Goal: Information Seeking & Learning: Learn about a topic

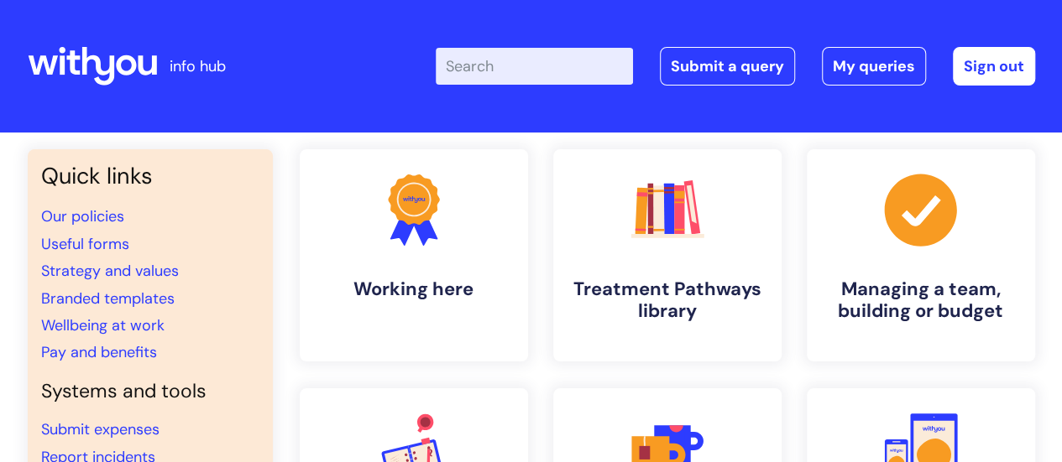
click at [519, 71] on input "Enter your search term here..." at bounding box center [534, 66] width 197 height 37
type input "leaving"
click button "Search" at bounding box center [0, 0] width 0 height 0
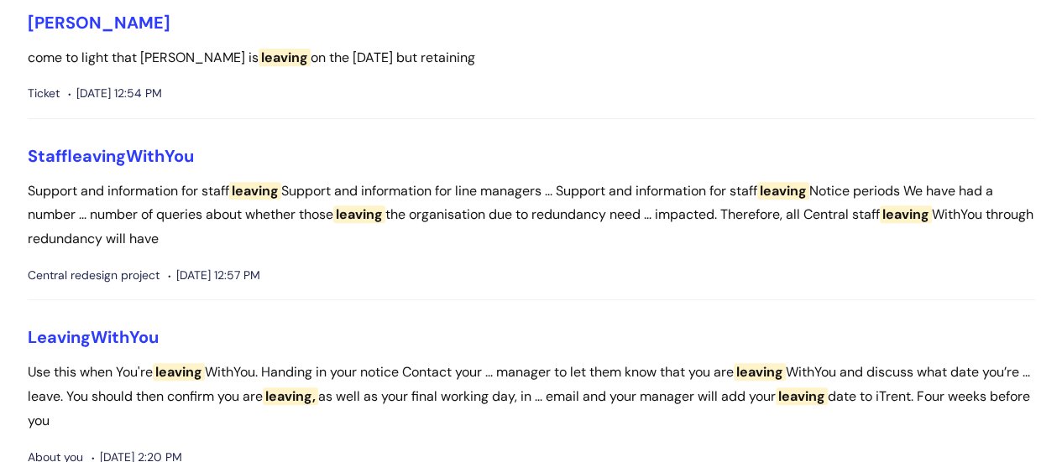
scroll to position [320, 0]
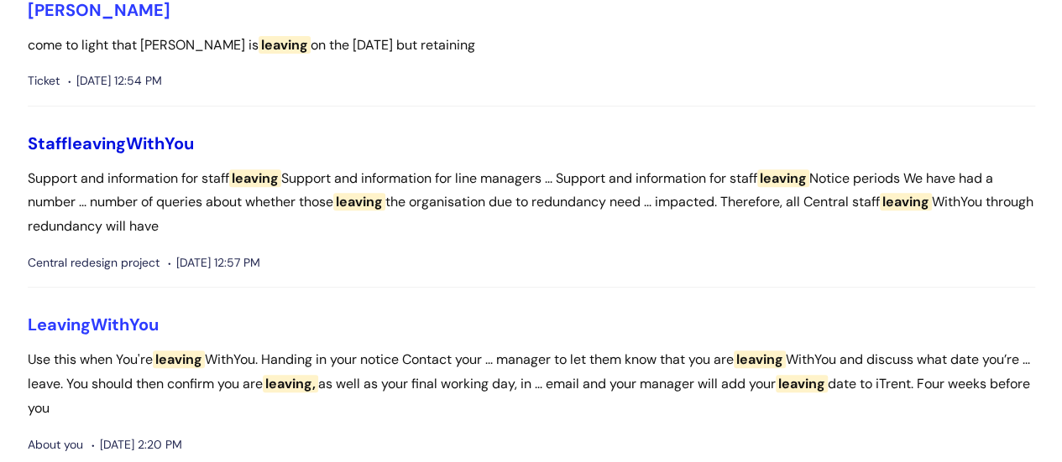
click at [145, 143] on link "Staff leaving WithYou" at bounding box center [111, 144] width 166 height 22
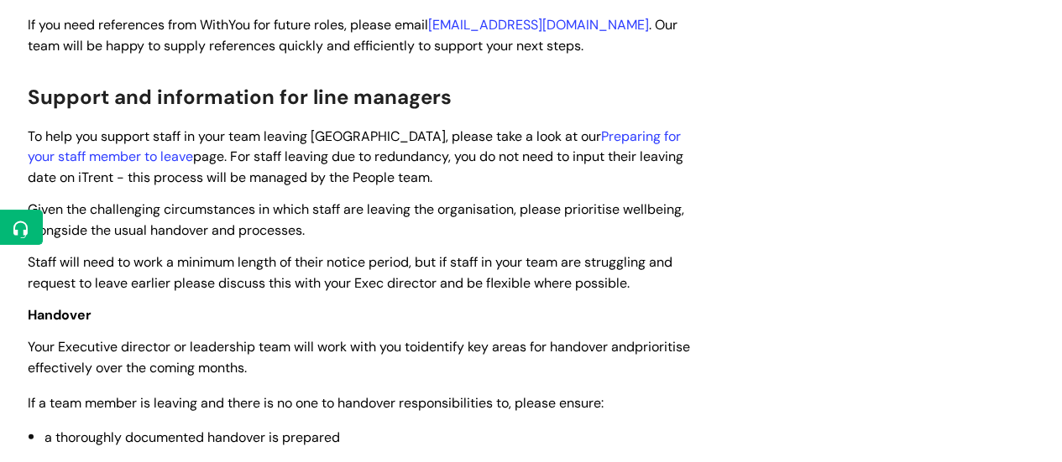
scroll to position [1588, 0]
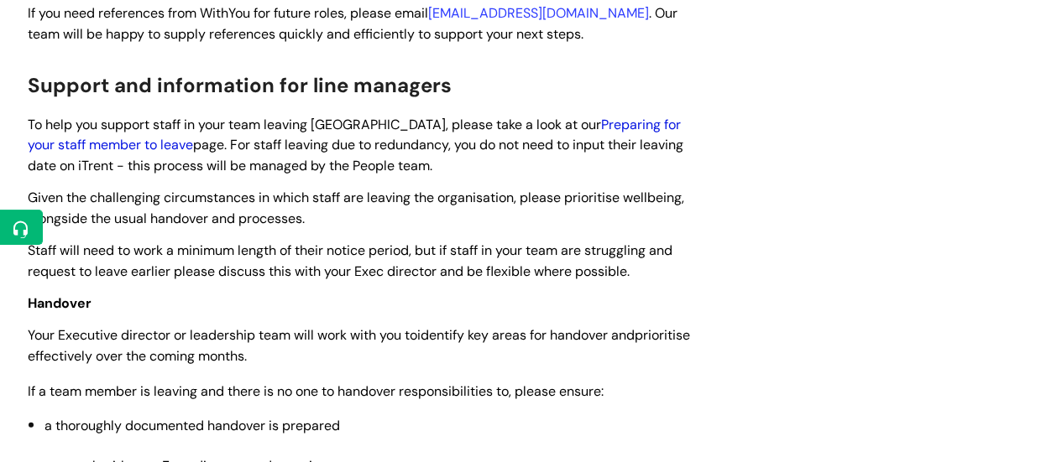
click at [644, 117] on link "Preparing for your staff member to leave" at bounding box center [354, 134] width 653 height 39
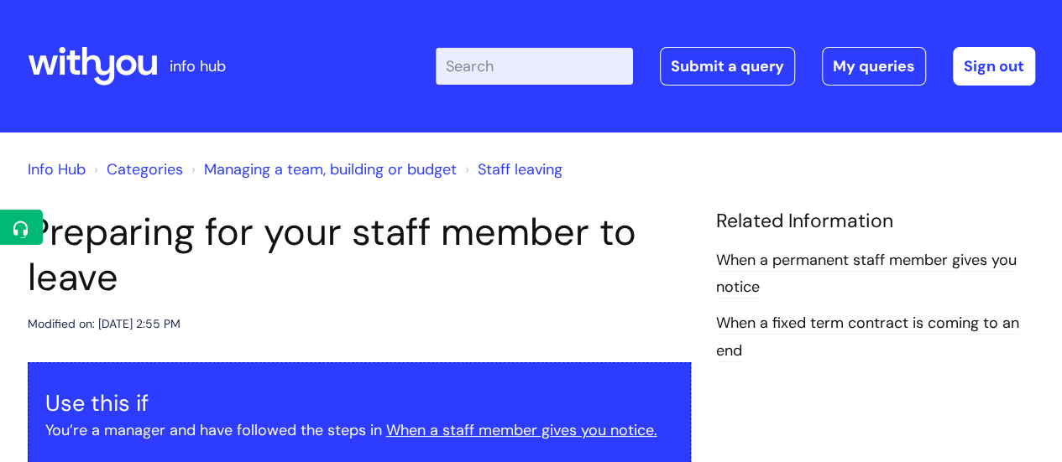
click at [553, 196] on div "Info Hub Categories Managing a team, building or budget Staff leaving" at bounding box center [531, 179] width 1007 height 60
